Goal: Transaction & Acquisition: Book appointment/travel/reservation

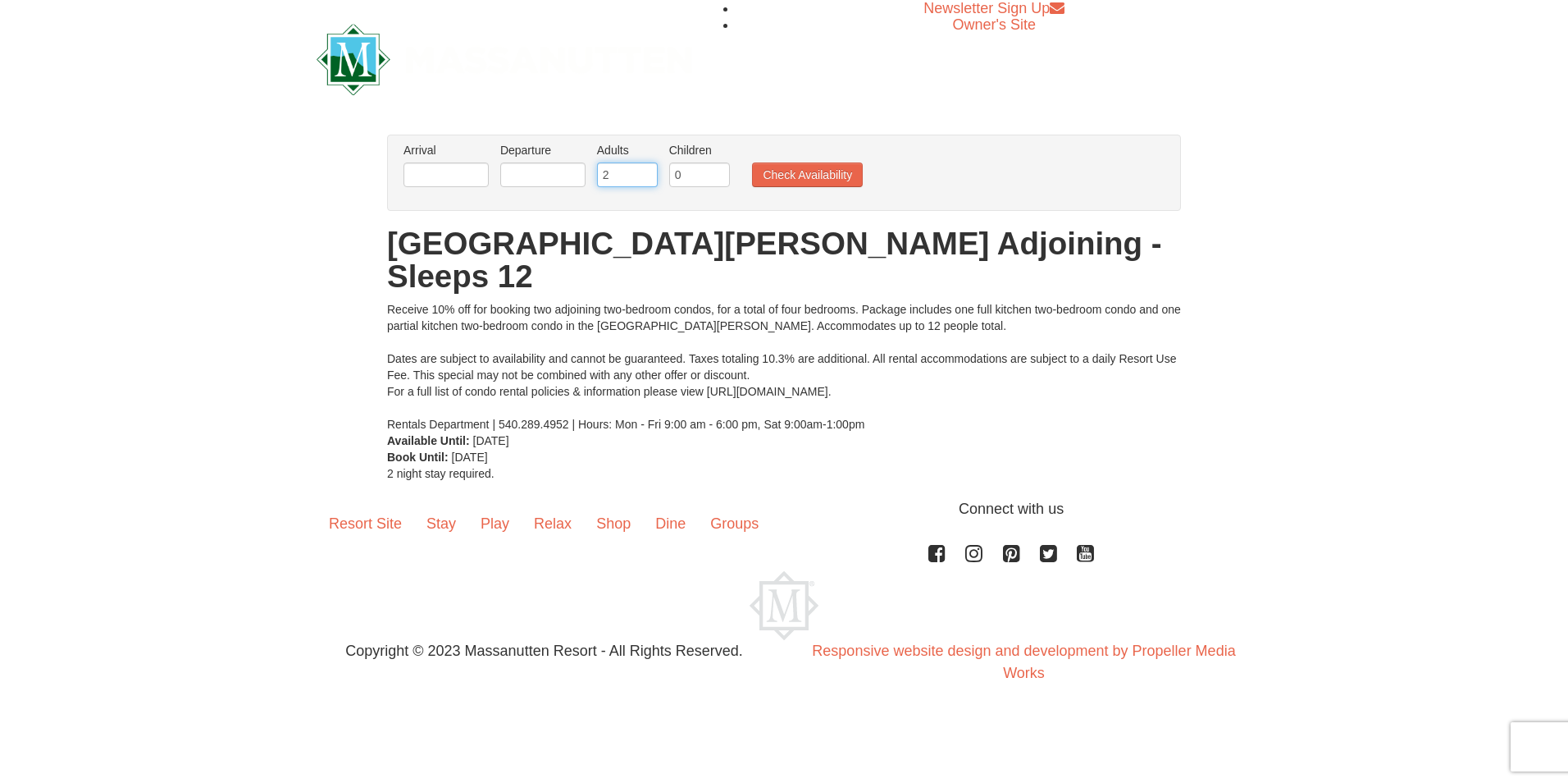
drag, startPoint x: 615, startPoint y: 174, endPoint x: 516, endPoint y: 165, distance: 99.4
click at [516, 165] on ul "Arrival Please format dates MM/DD/YYYY Please format dates MM/DD/YYYY Departure…" at bounding box center [775, 169] width 752 height 53
type input "4"
click at [476, 172] on input "text" at bounding box center [446, 174] width 85 height 24
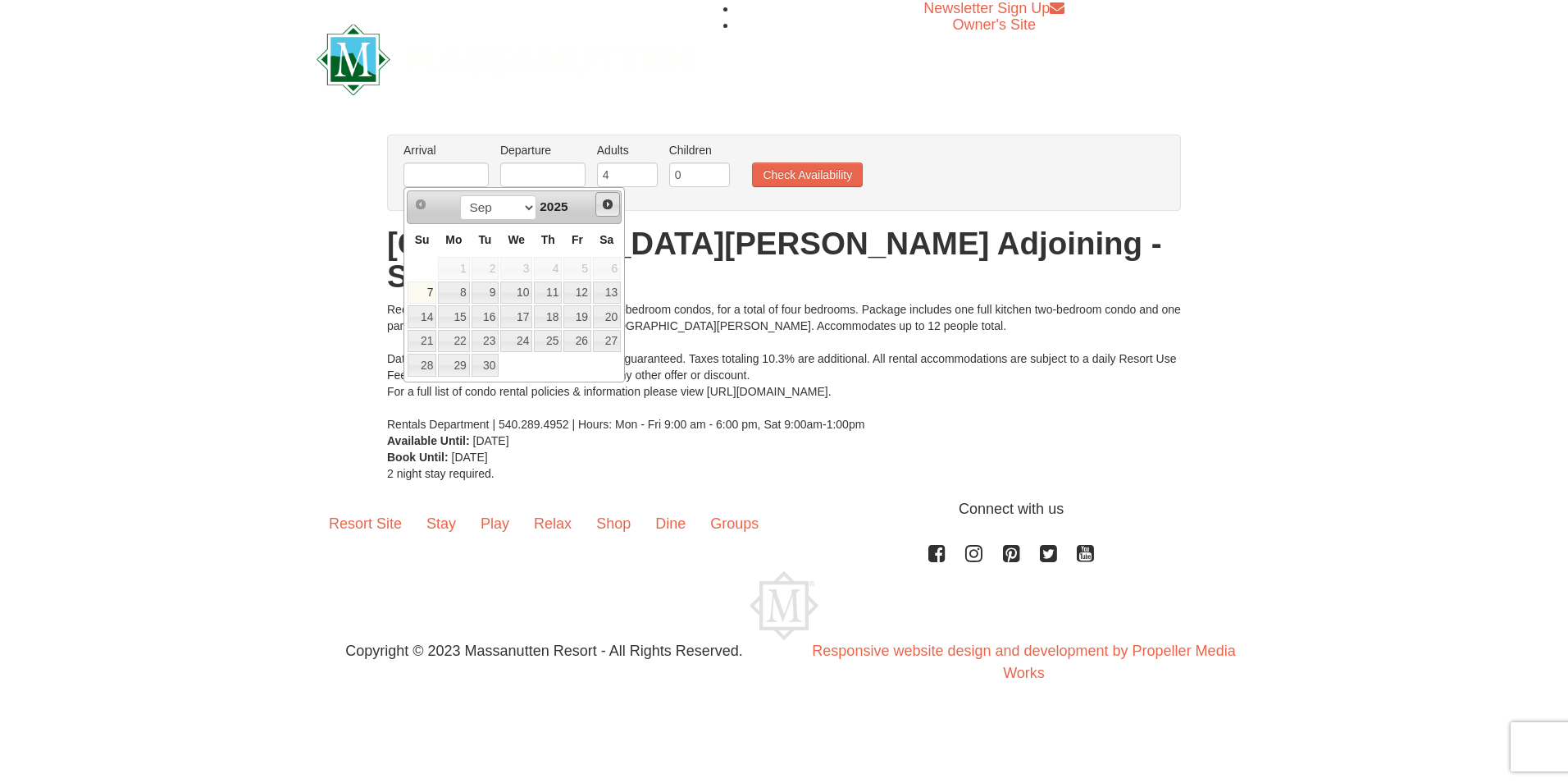
click at [603, 203] on span "Next" at bounding box center [608, 204] width 13 height 13
click at [548, 317] on link "18" at bounding box center [548, 317] width 28 height 23
type input "[DATE]"
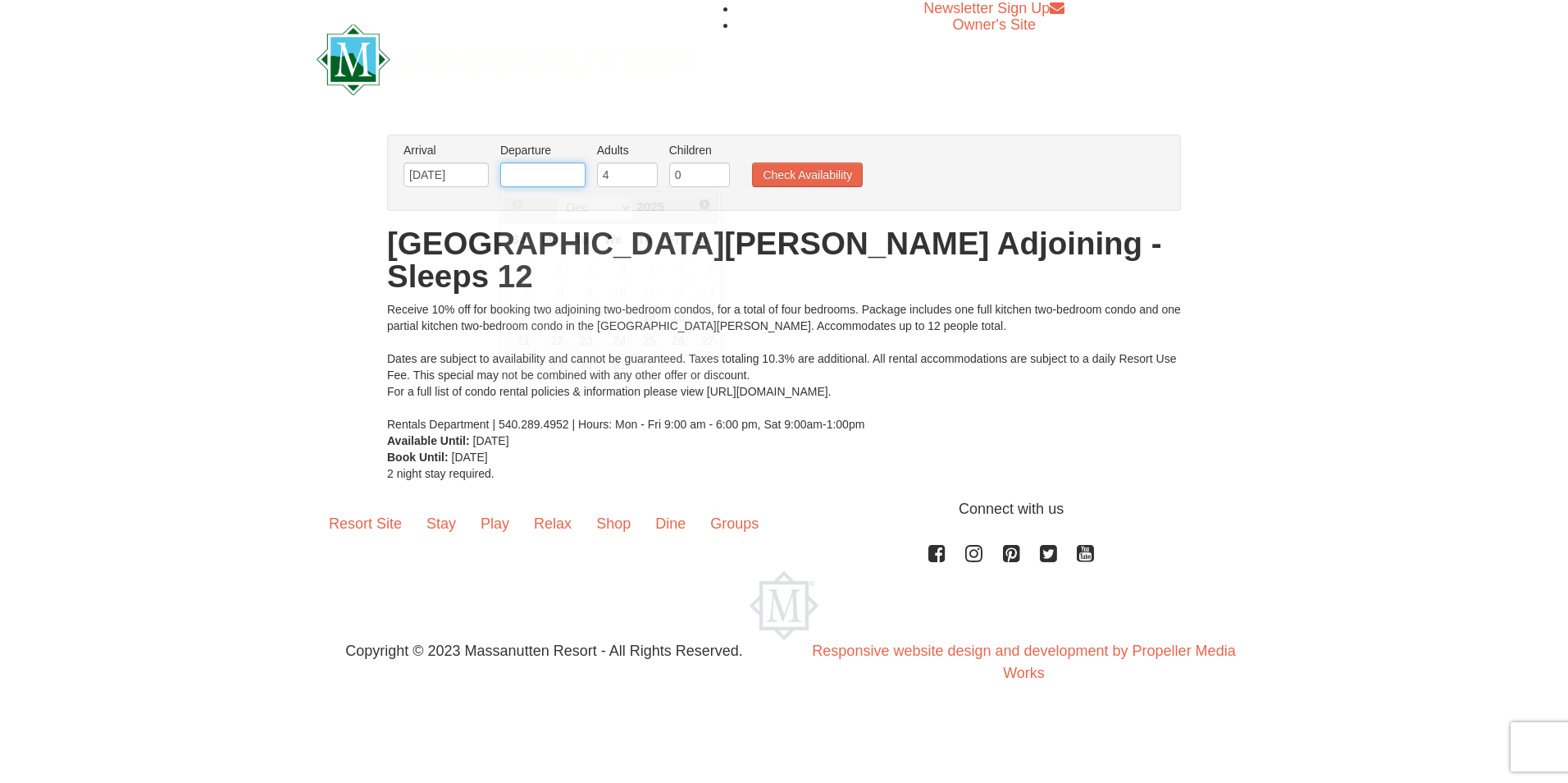
click at [542, 168] on input "text" at bounding box center [542, 174] width 85 height 24
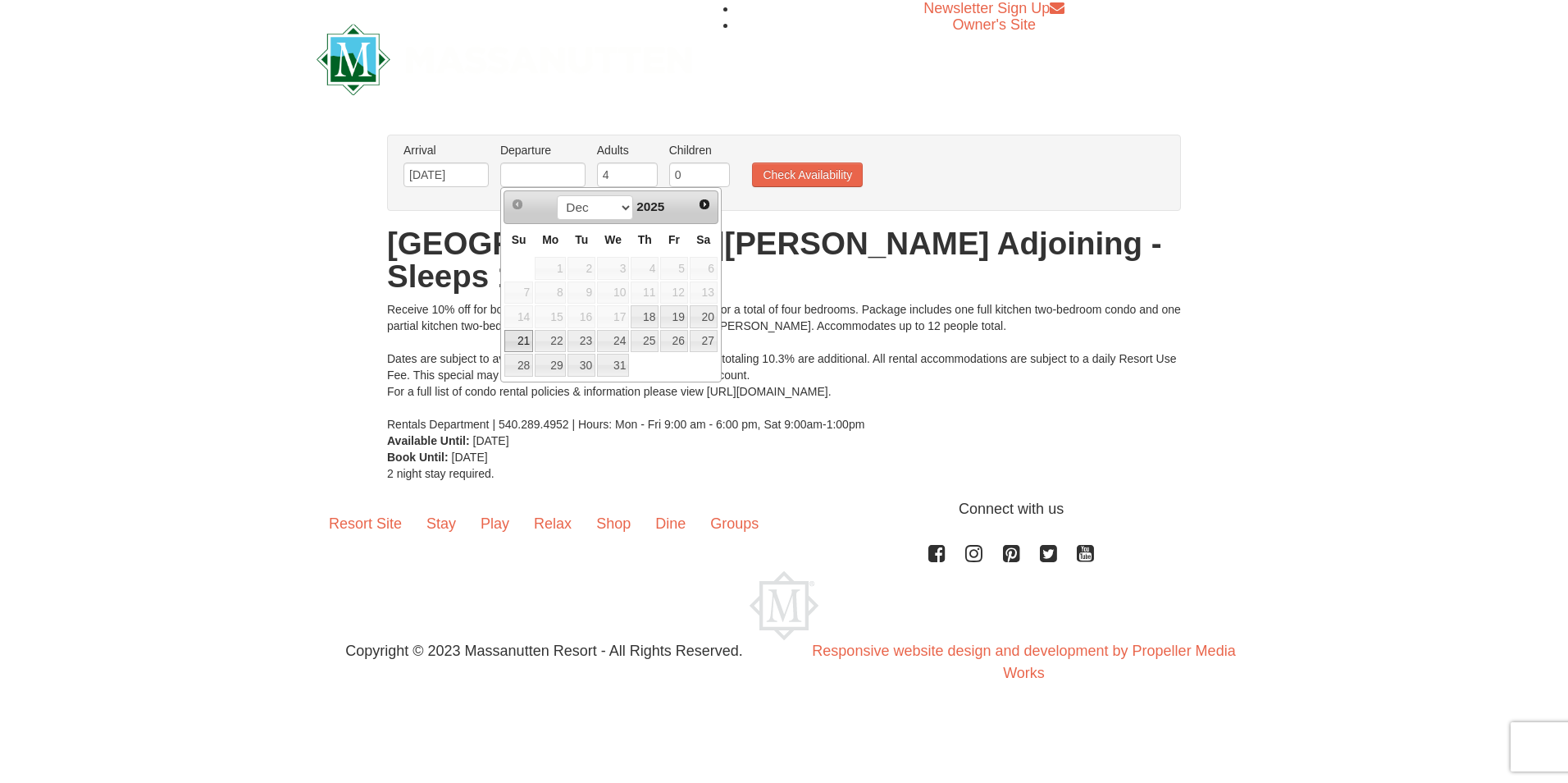
click at [523, 333] on link "21" at bounding box center [519, 341] width 29 height 23
type input "[DATE]"
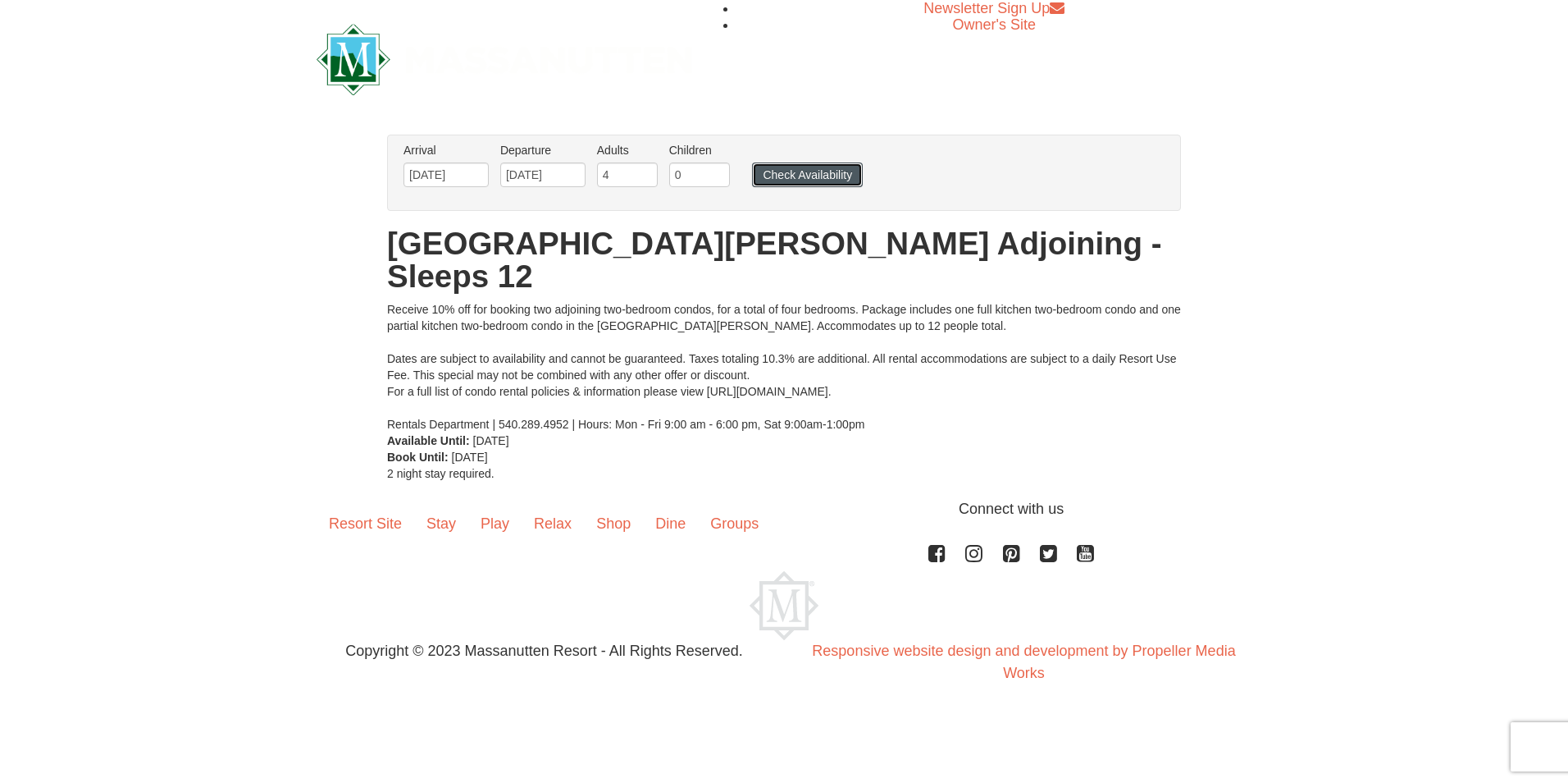
click at [790, 169] on button "Check Availability" at bounding box center [807, 174] width 110 height 24
click at [820, 173] on button "Check Availability" at bounding box center [807, 174] width 110 height 24
click at [816, 176] on button "Check Availability" at bounding box center [807, 174] width 110 height 24
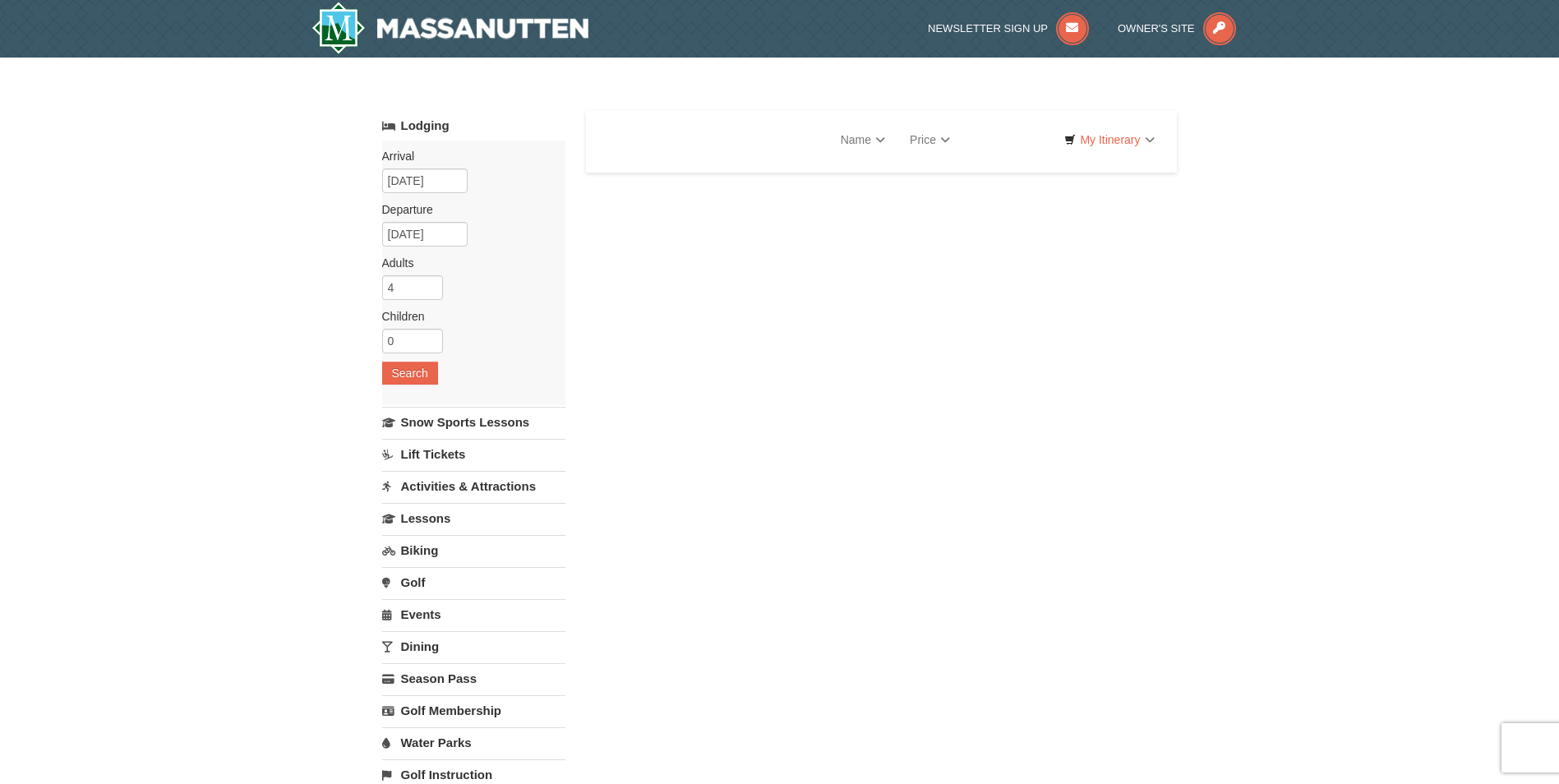
select select "9"
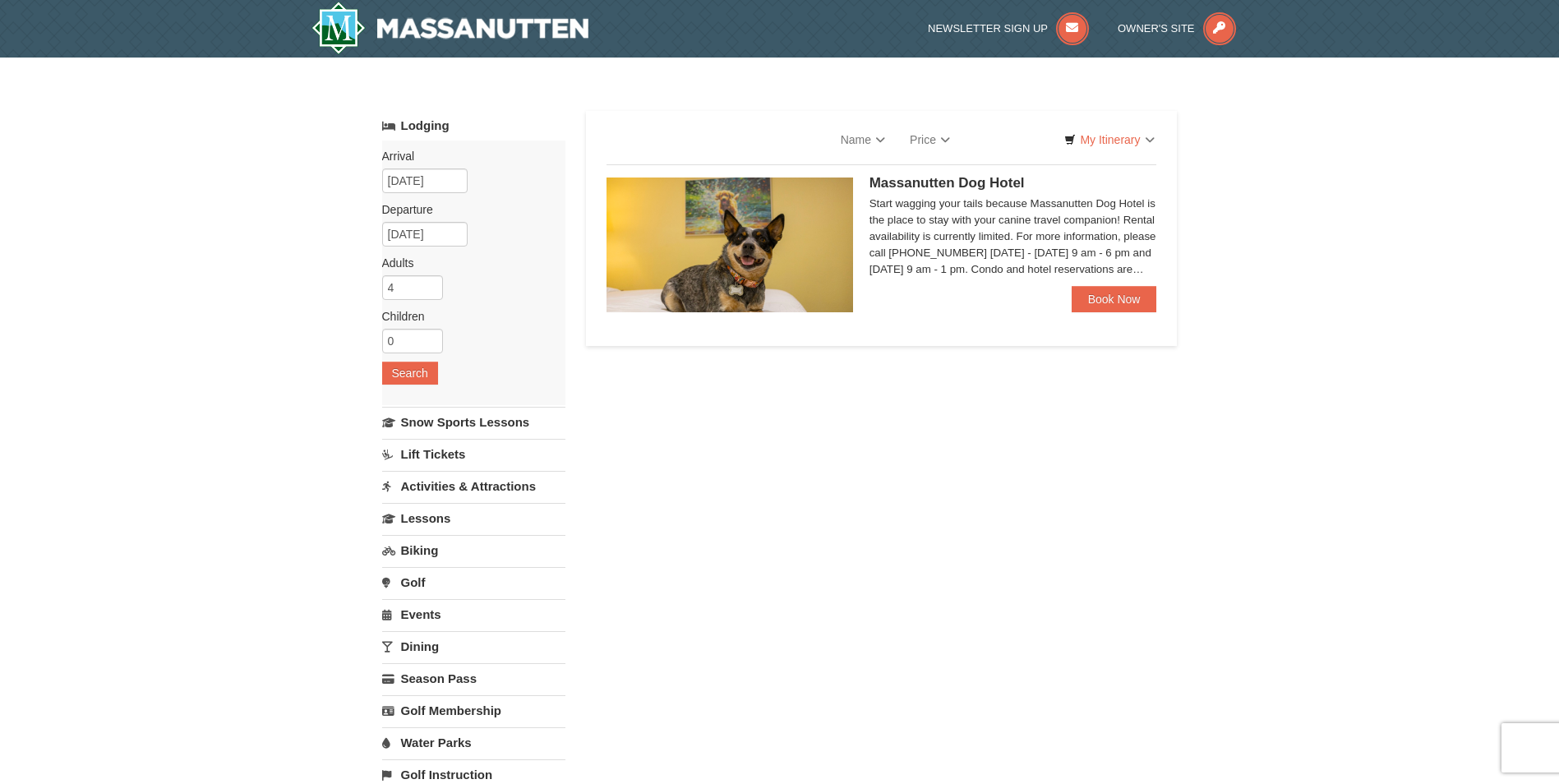
select select "9"
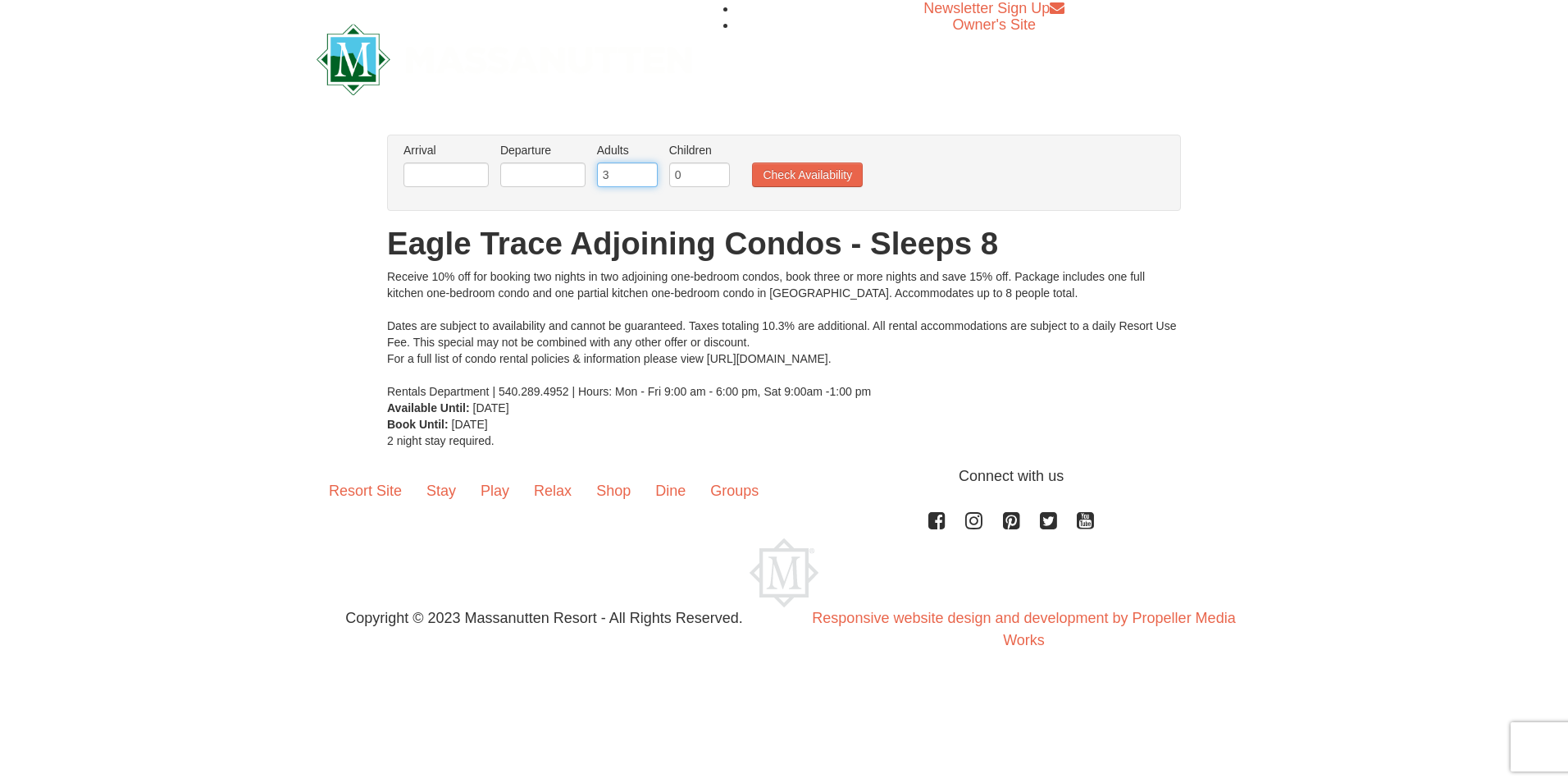
click at [645, 168] on input "3" at bounding box center [627, 174] width 61 height 24
type input "4"
click at [645, 168] on input "4" at bounding box center [627, 174] width 61 height 24
click at [462, 169] on input "text" at bounding box center [446, 174] width 85 height 24
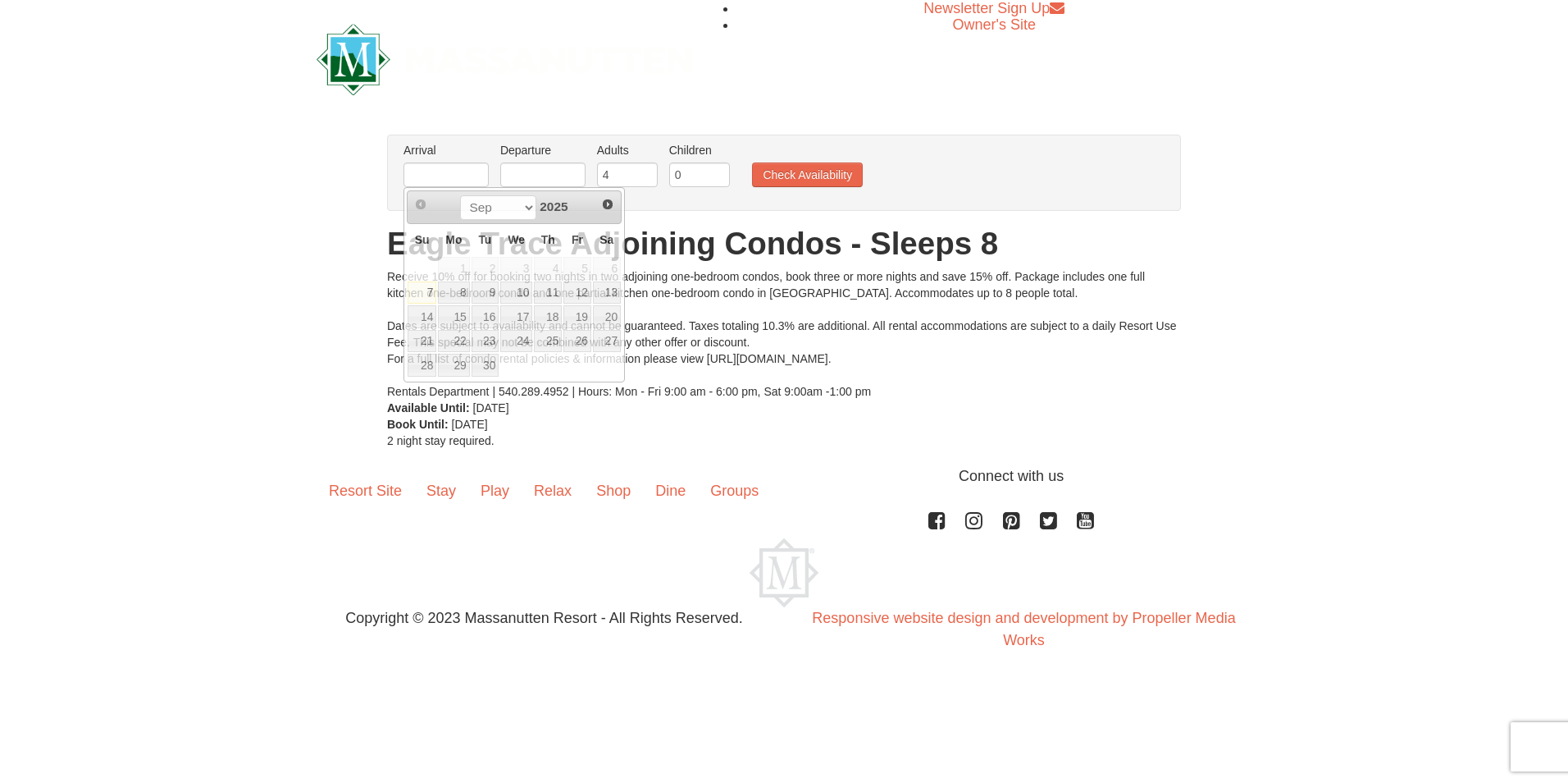
click at [242, 364] on div "× From: To: Adults: 2 Children: 0 Change Arrival Please format dates MM/DD/YYYY…" at bounding box center [784, 291] width 1568 height 347
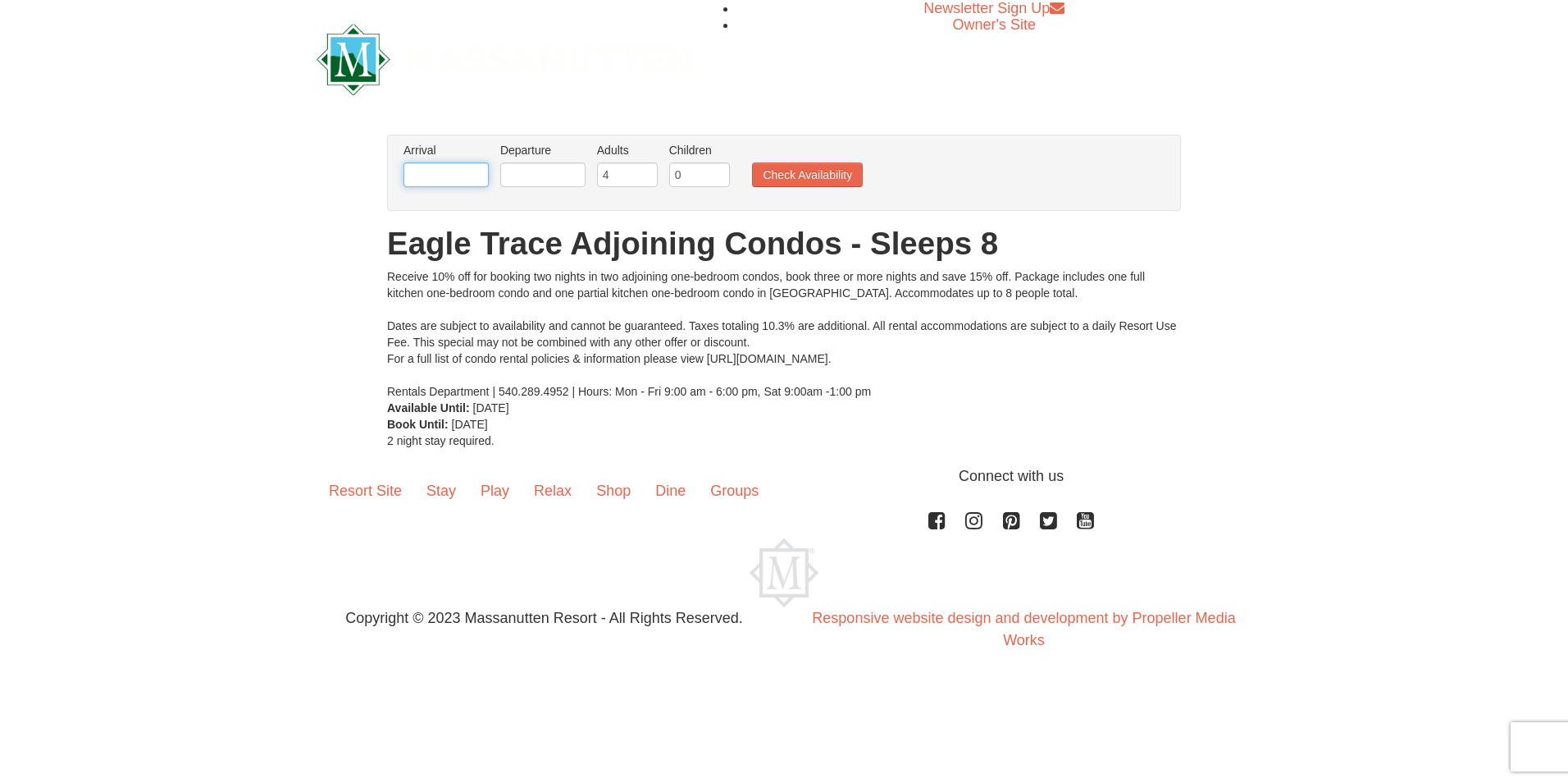
click at [439, 166] on input "text" at bounding box center [446, 174] width 85 height 24
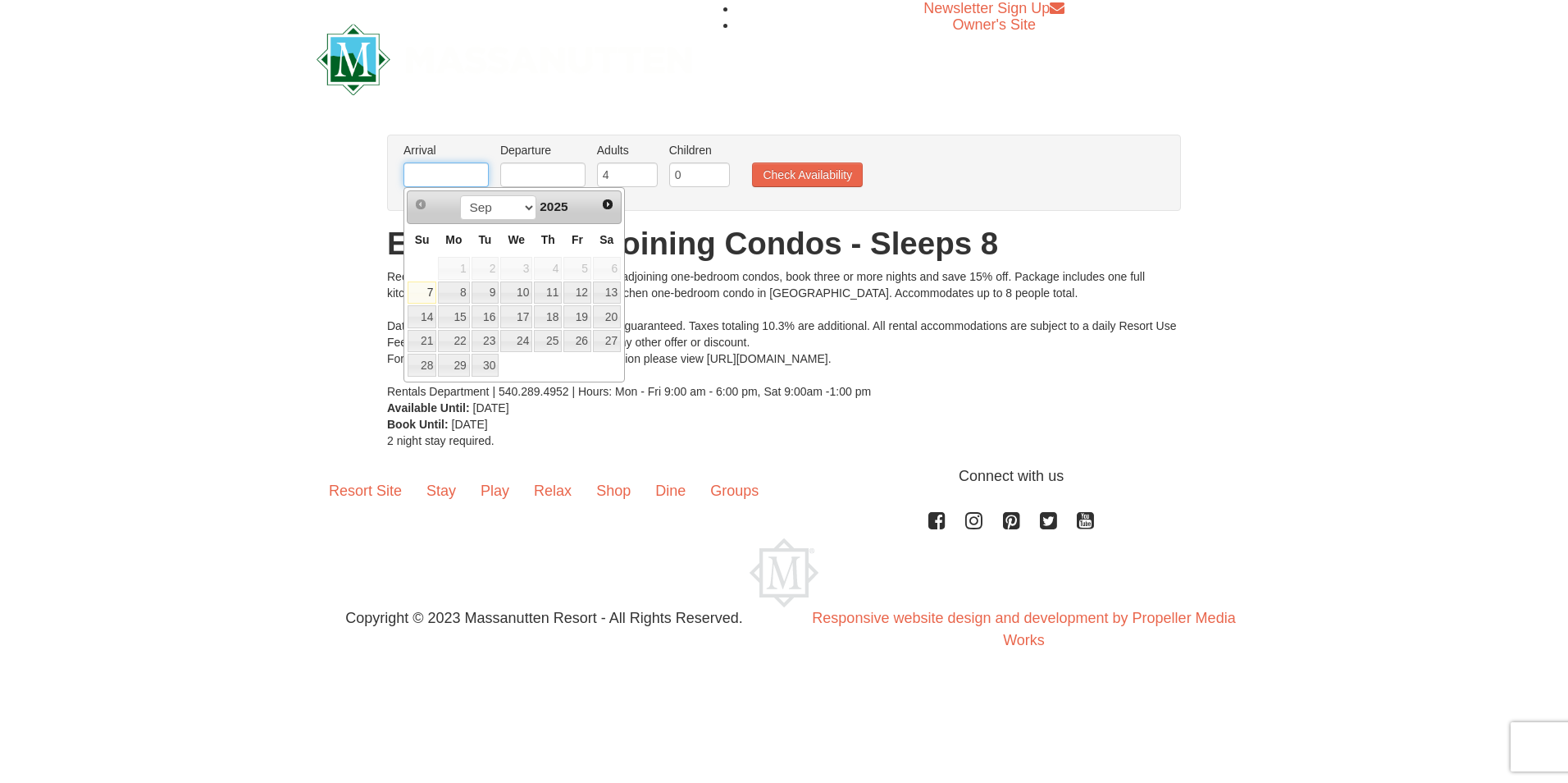
type input "[DATE]"
click at [550, 166] on input "text" at bounding box center [542, 174] width 85 height 24
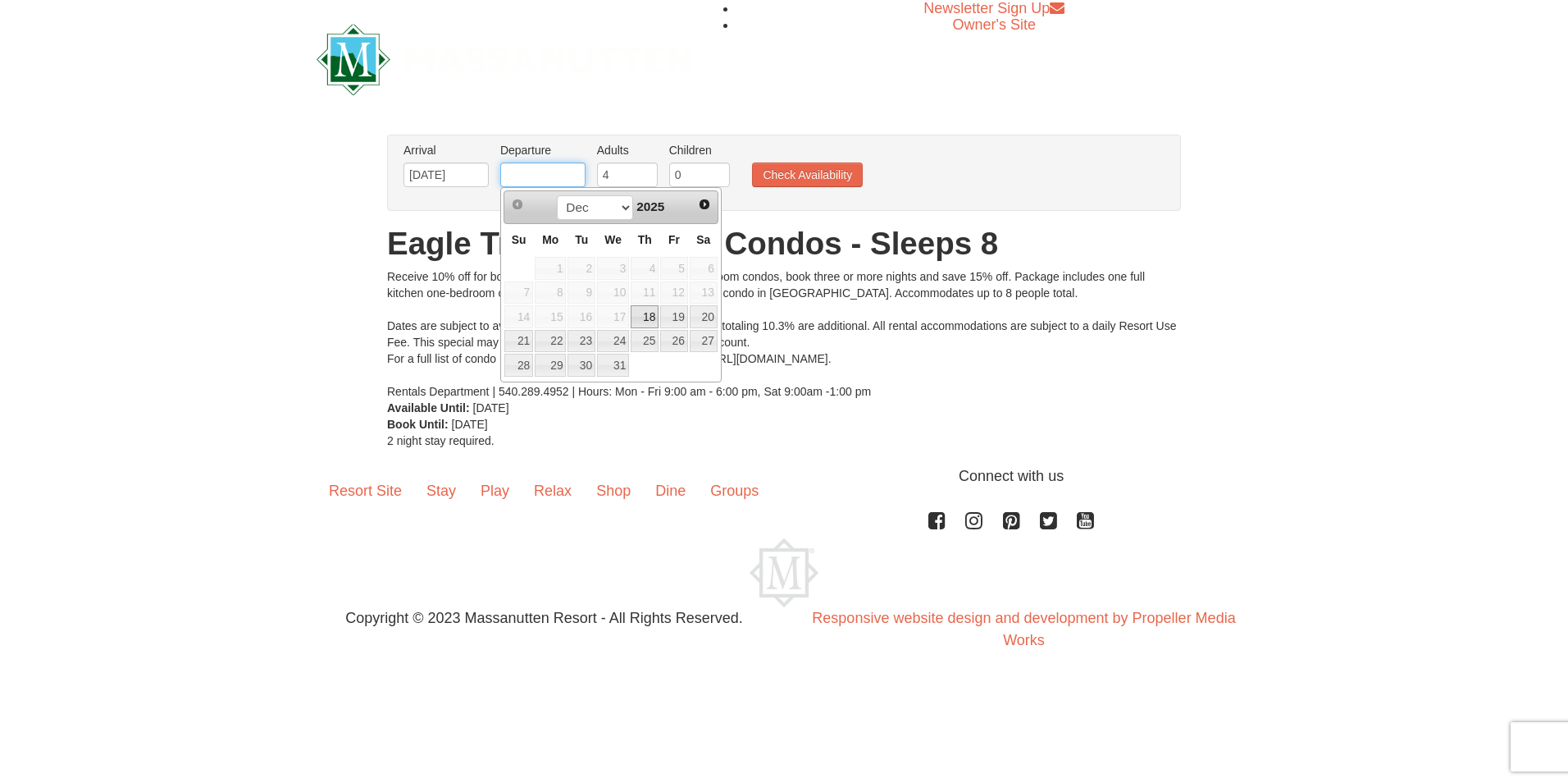
type input "[DATE]"
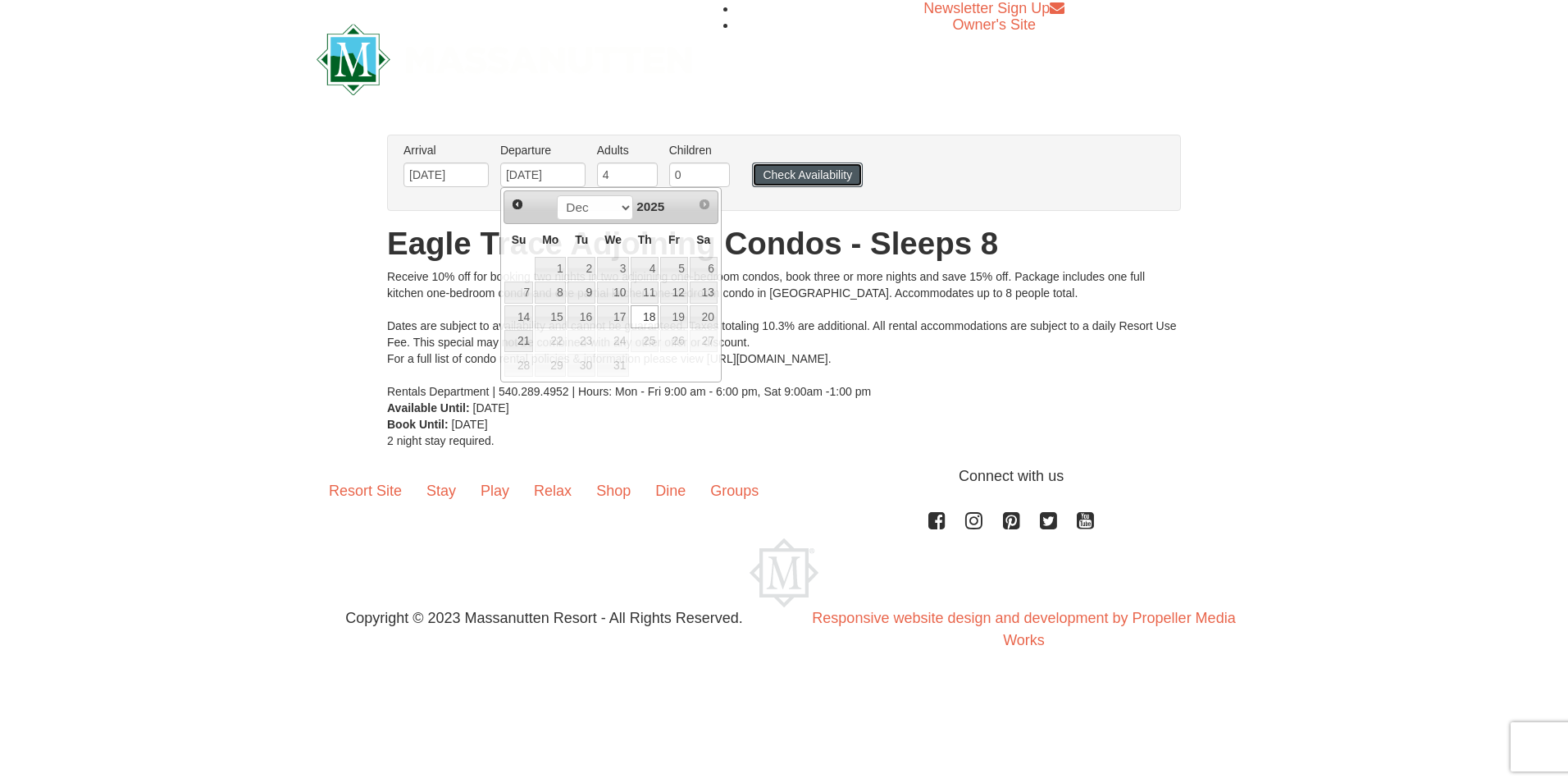
click at [810, 172] on button "Check Availability" at bounding box center [807, 174] width 110 height 24
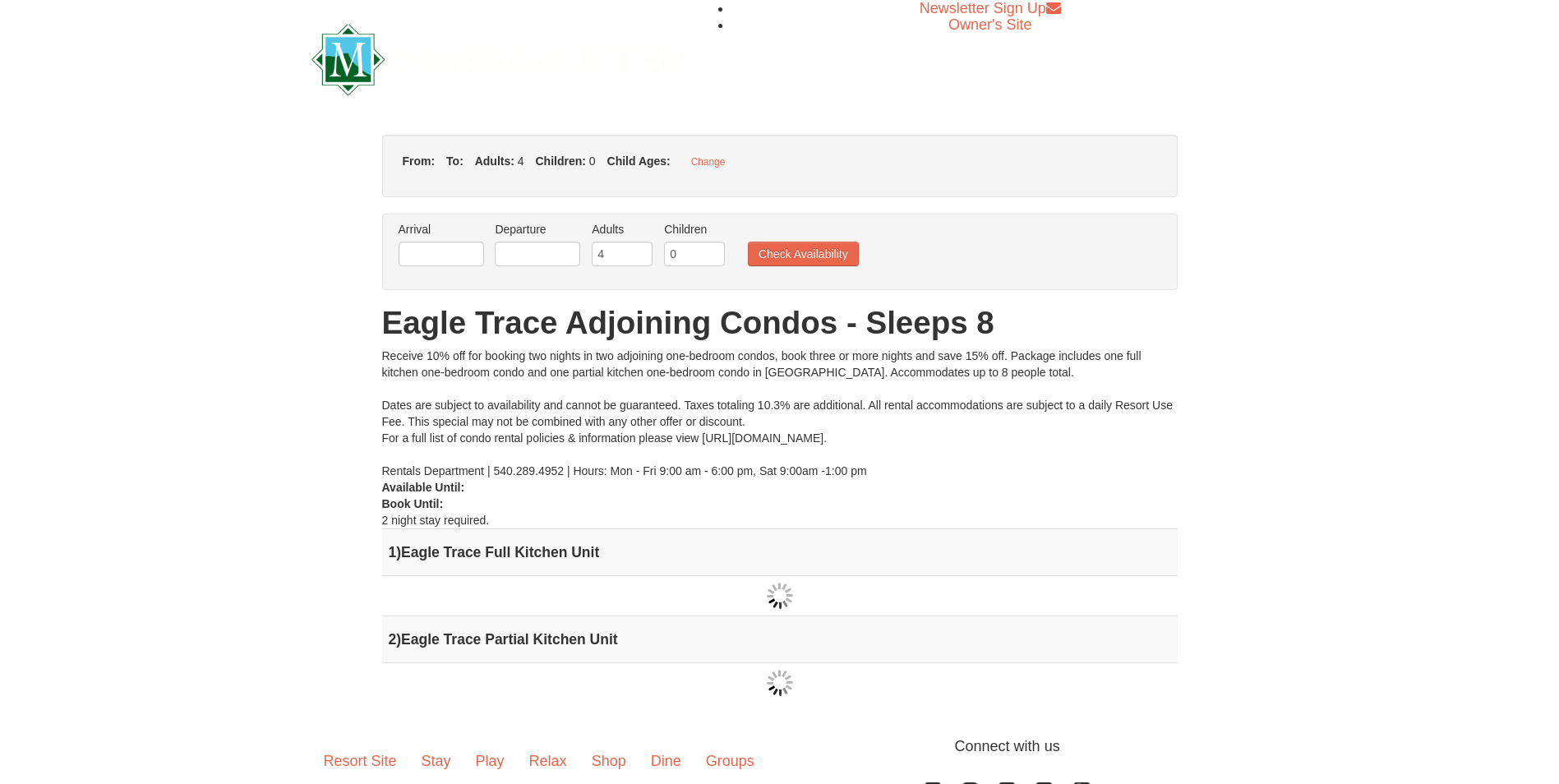
type input "[DATE]"
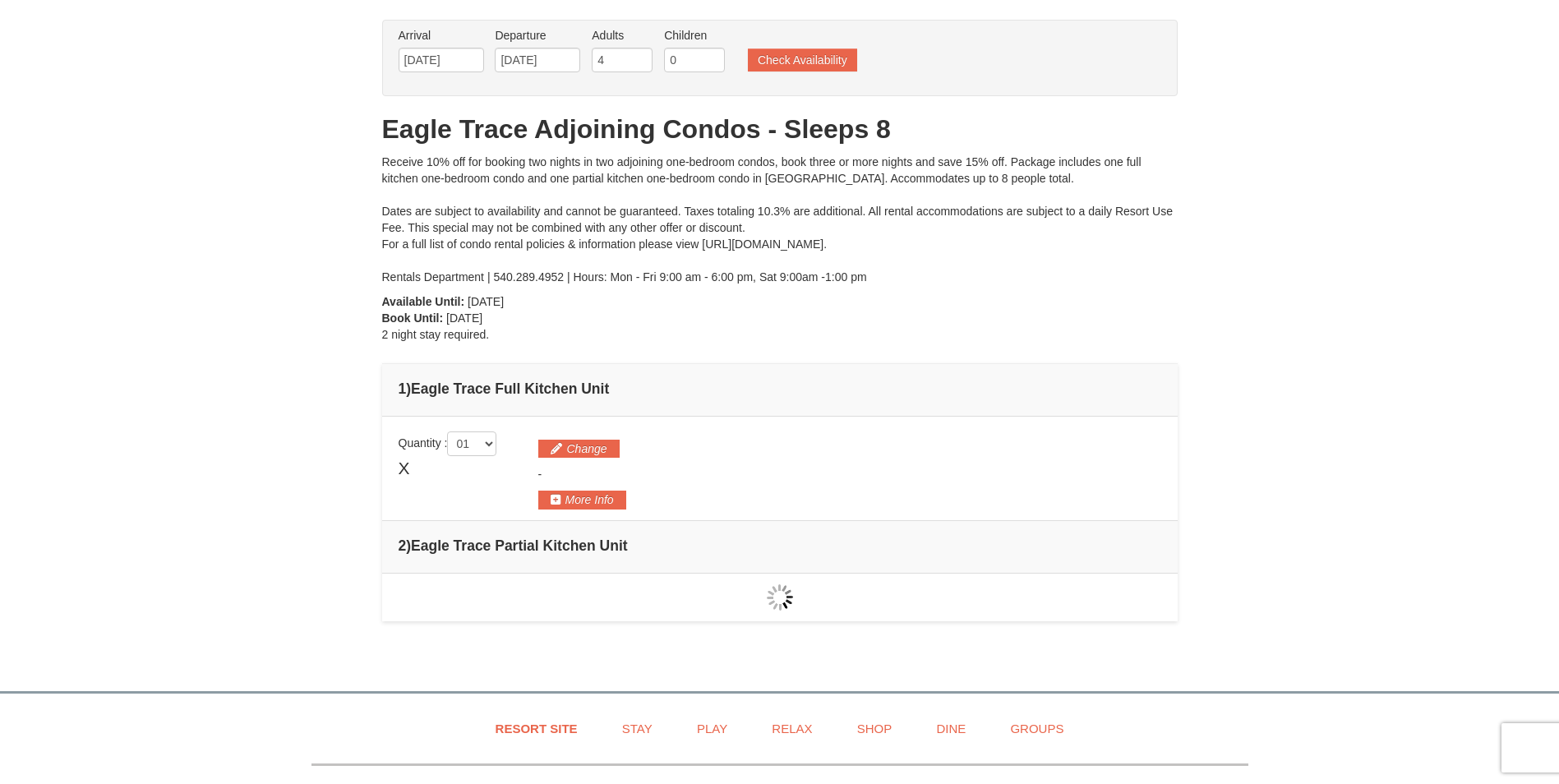
scroll to position [164, 0]
